Goal: Transaction & Acquisition: Purchase product/service

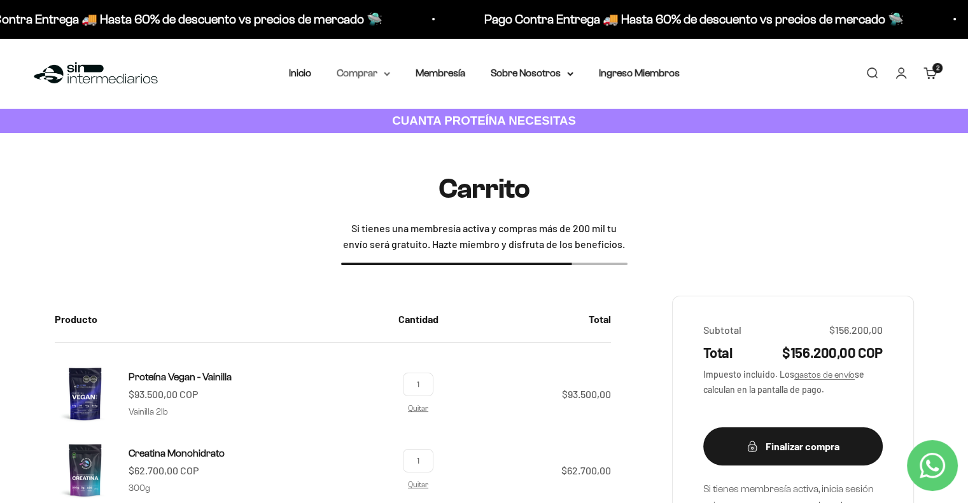
click at [367, 78] on summary "Comprar" at bounding box center [363, 73] width 53 height 17
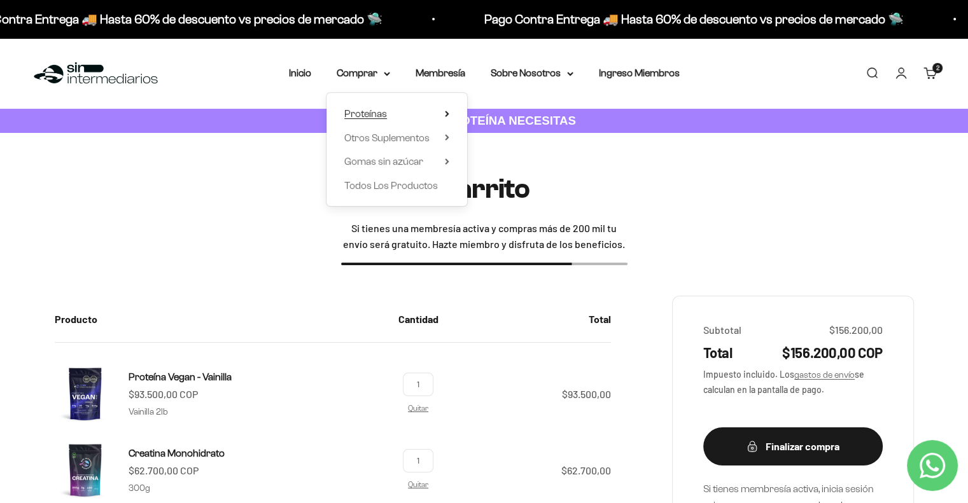
click at [382, 116] on span "Proteínas" at bounding box center [365, 113] width 43 height 11
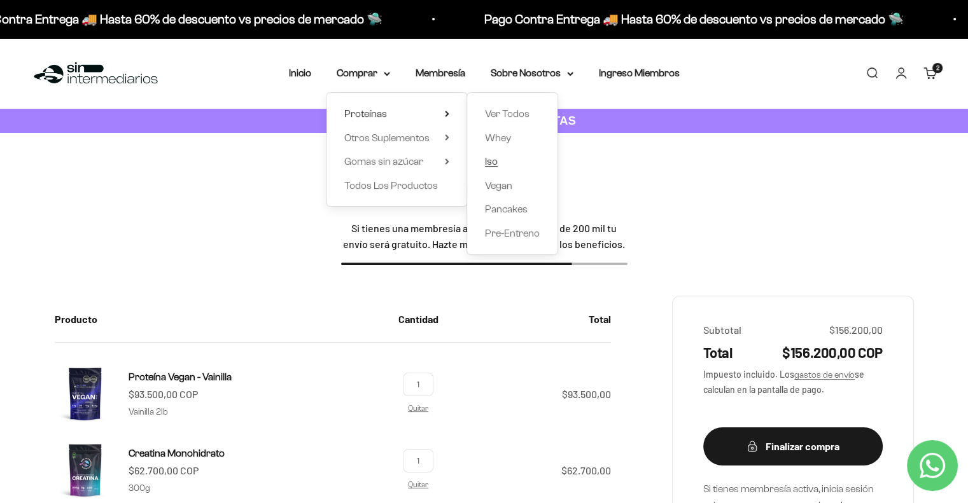
click at [490, 167] on span "Iso" at bounding box center [491, 161] width 13 height 11
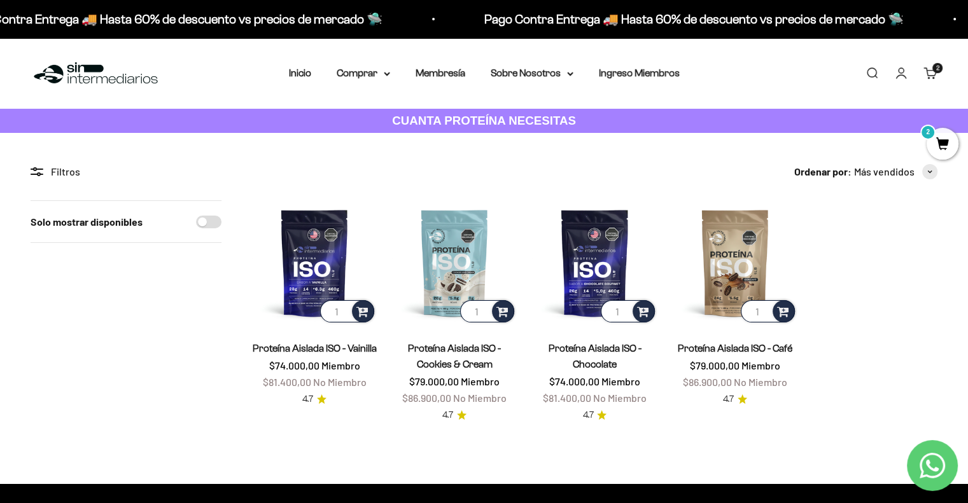
click at [934, 73] on link "Carrito 2 artículos 2" at bounding box center [930, 73] width 14 height 14
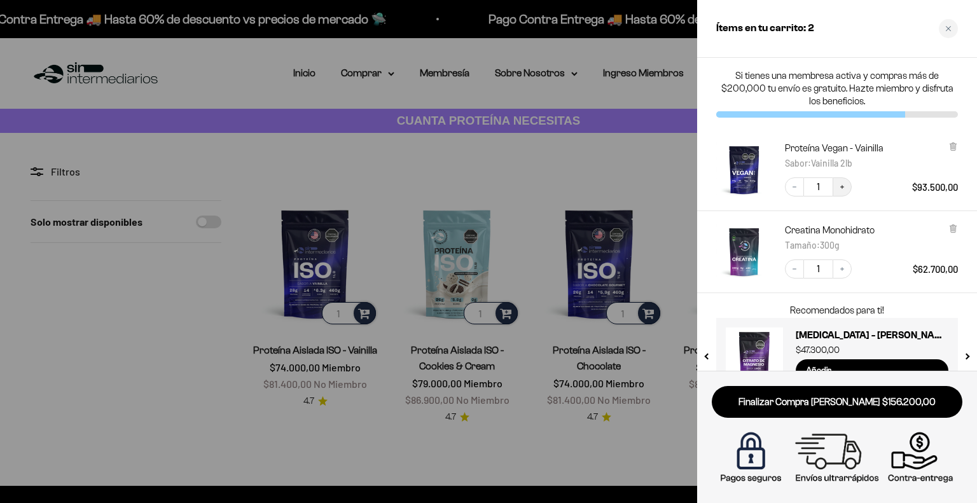
click at [844, 191] on button "Increase quantity" at bounding box center [842, 186] width 19 height 19
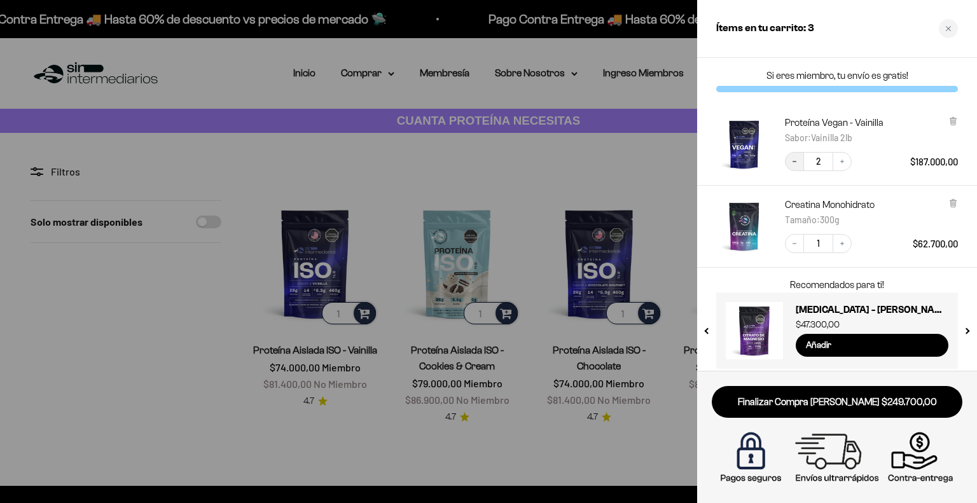
click at [800, 165] on button "Decrease quantity" at bounding box center [794, 161] width 19 height 19
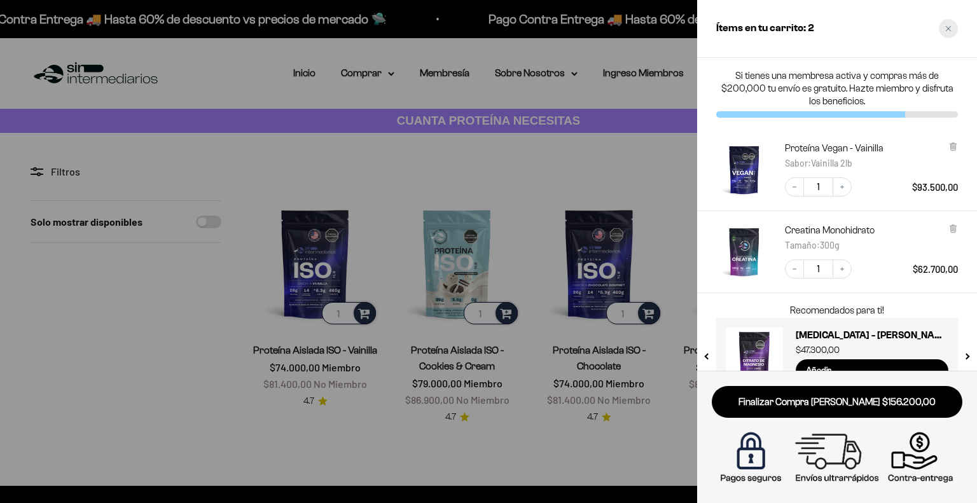
click at [947, 32] on div "Close cart" at bounding box center [948, 28] width 19 height 19
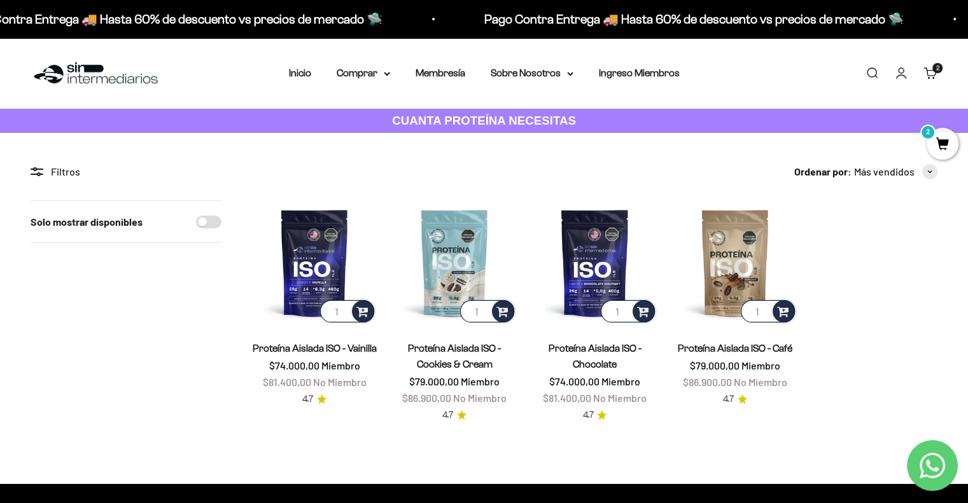
click at [948, 148] on span "2" at bounding box center [942, 144] width 32 height 32
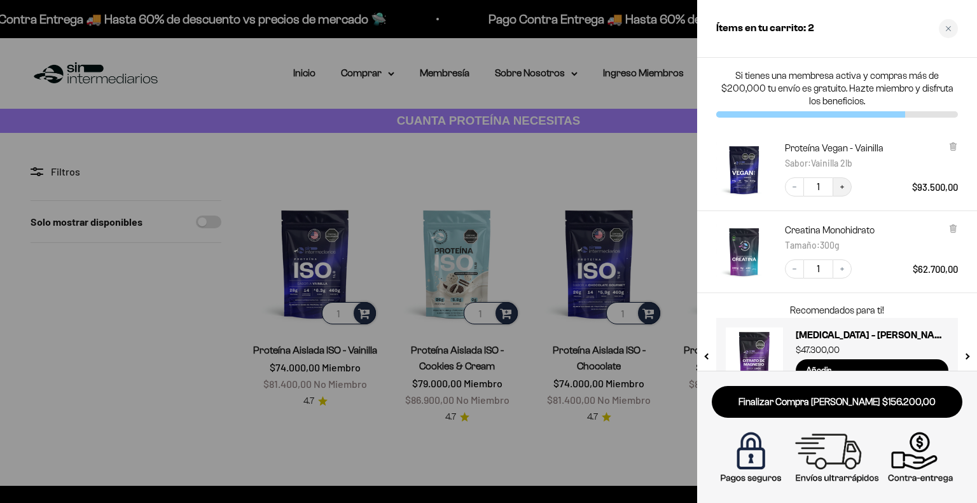
click at [845, 189] on icon "Increase quantity" at bounding box center [842, 187] width 8 height 8
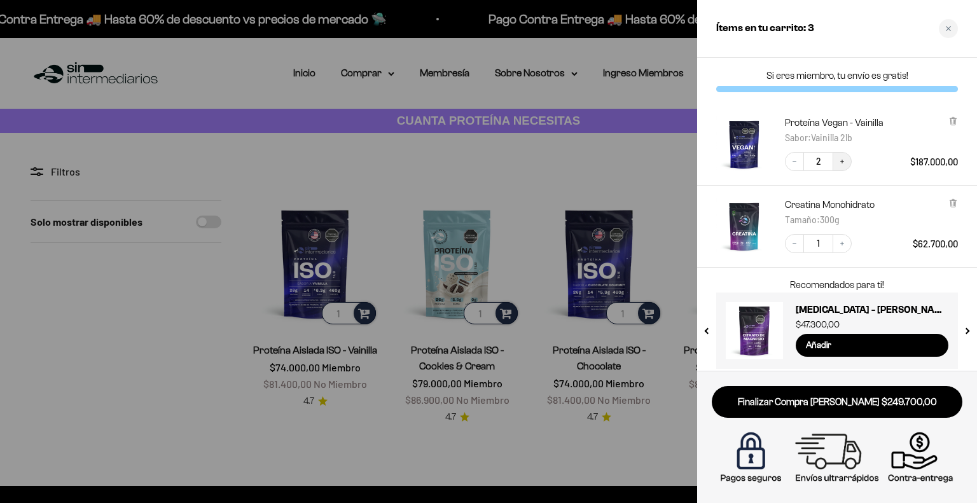
click at [843, 164] on icon "Increase quantity" at bounding box center [842, 162] width 8 height 8
click at [796, 163] on icon "Decrease quantity" at bounding box center [795, 162] width 8 height 8
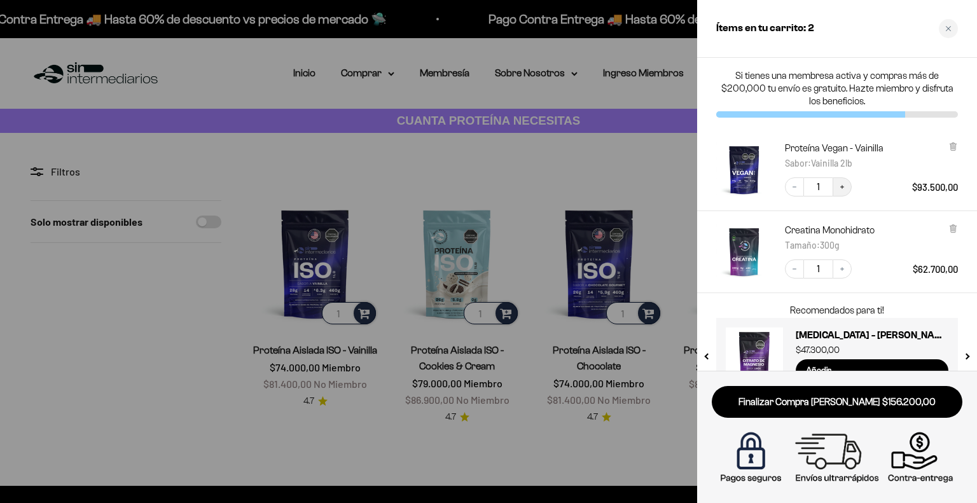
click at [842, 184] on icon "Increase quantity" at bounding box center [842, 187] width 8 height 8
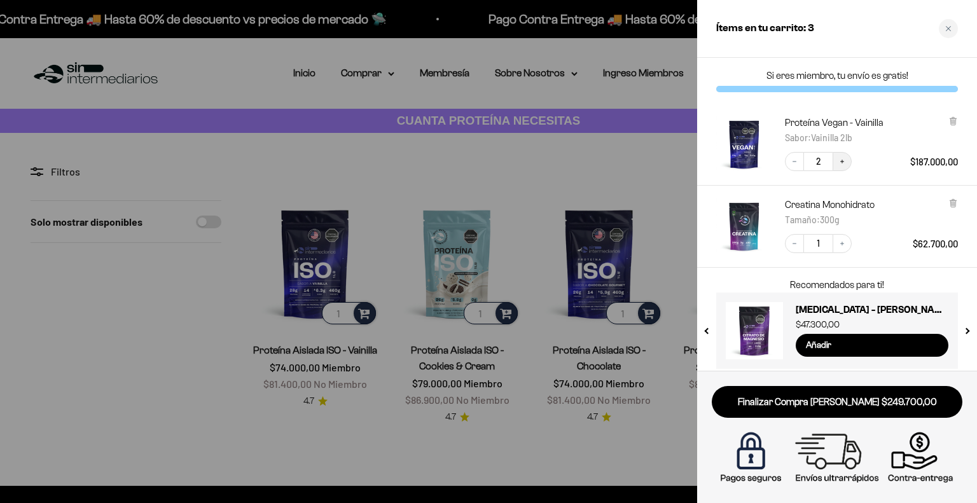
click at [842, 158] on icon "Increase quantity" at bounding box center [842, 162] width 8 height 8
